Goal: Entertainment & Leisure: Consume media (video, audio)

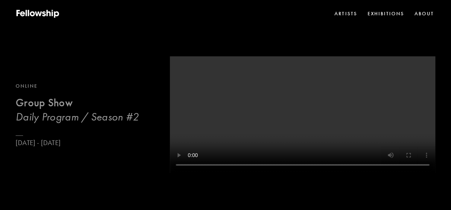
click at [54, 106] on b "Group Show" at bounding box center [44, 102] width 57 height 13
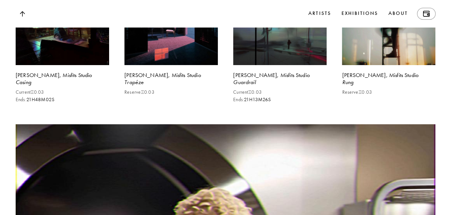
scroll to position [3802, 0]
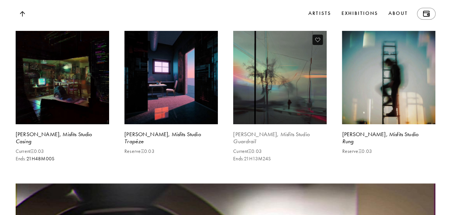
click at [293, 108] on video at bounding box center [280, 78] width 96 height 96
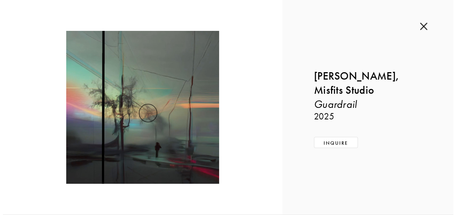
scroll to position [3831, 0]
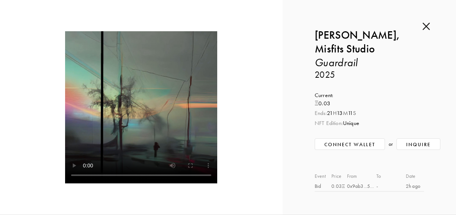
click at [8, 64] on div at bounding box center [141, 107] width 283 height 215
click at [236, 111] on div at bounding box center [141, 107] width 220 height 152
